Goal: Task Accomplishment & Management: Complete application form

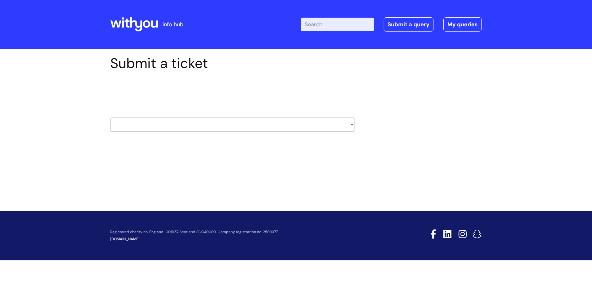
click at [351, 126] on select "HR / People IT and Support Clinical Drug Alerts Finance Accounts Data Support T…" at bounding box center [232, 125] width 244 height 14
select select "hr_/_people"
click at [110, 118] on select "HR / People IT and Support Clinical Drug Alerts Finance Accounts Data Support T…" at bounding box center [232, 125] width 244 height 14
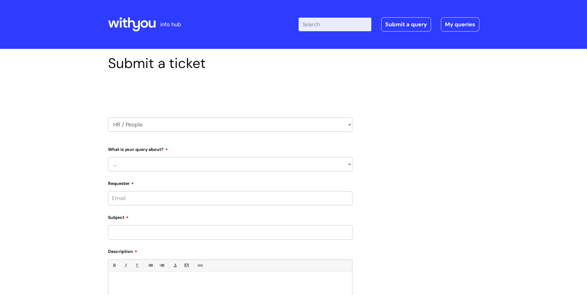
click at [346, 166] on select "... Absence Query Holiday Query Employee change request General HR Query iTrent…" at bounding box center [230, 164] width 244 height 14
select select "General HR Query"
click at [108, 157] on select "... Absence Query Holiday Query Employee change request General HR Query iTrent…" at bounding box center [230, 164] width 244 height 14
drag, startPoint x: 226, startPoint y: 200, endPoint x: 215, endPoint y: 200, distance: 11.1
click at [226, 200] on input "Requester" at bounding box center [230, 198] width 244 height 14
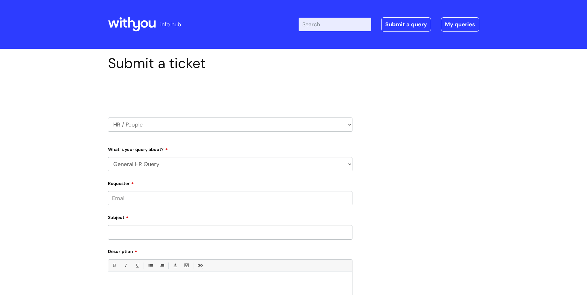
type input "tilly.billington@wearewithyou.org.uk"
click at [139, 236] on input "Subject" at bounding box center [230, 234] width 244 height 14
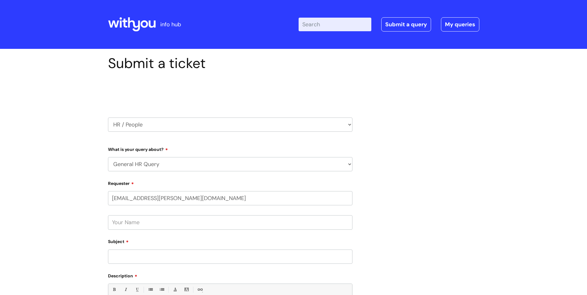
click at [137, 222] on input "text" at bounding box center [230, 222] width 244 height 14
type input "Tilly Billington"
click at [131, 255] on input "Subject" at bounding box center [230, 257] width 244 height 14
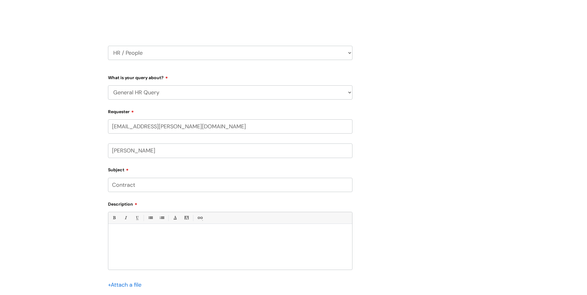
scroll to position [93, 0]
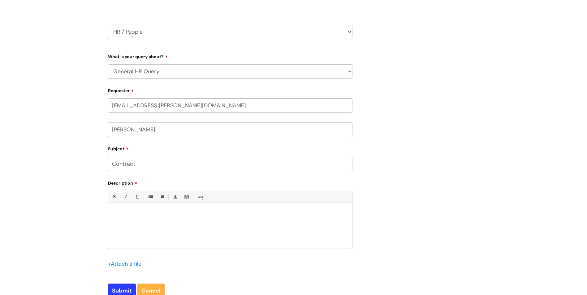
type input "Contract"
click at [128, 213] on p at bounding box center [230, 214] width 234 height 6
click at [119, 212] on p "Piease could you send me a copy of my contract?" at bounding box center [230, 214] width 234 height 6
click at [119, 289] on input "Submit" at bounding box center [122, 291] width 28 height 14
type input "Please Wait..."
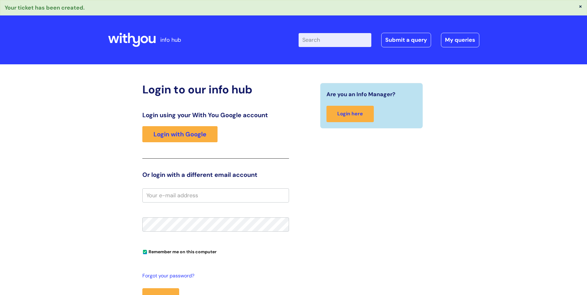
click at [161, 197] on input "email" at bounding box center [215, 195] width 147 height 14
type input "tilly.billington@wearewithyou.org.uk"
click at [142, 288] on button "Login" at bounding box center [160, 297] width 37 height 18
